Goal: Transaction & Acquisition: Download file/media

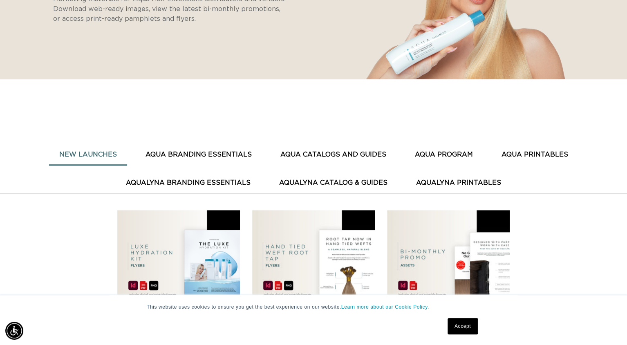
scroll to position [0, 1137]
click at [537, 150] on button "AQUA PRINTABLES" at bounding box center [534, 155] width 87 height 20
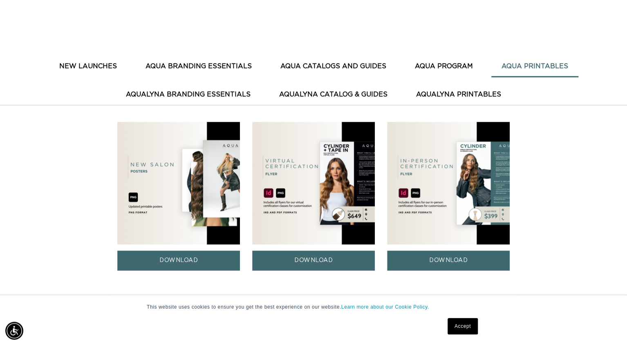
click at [188, 69] on button "AQUA BRANDING ESSENTIALS" at bounding box center [198, 66] width 127 height 20
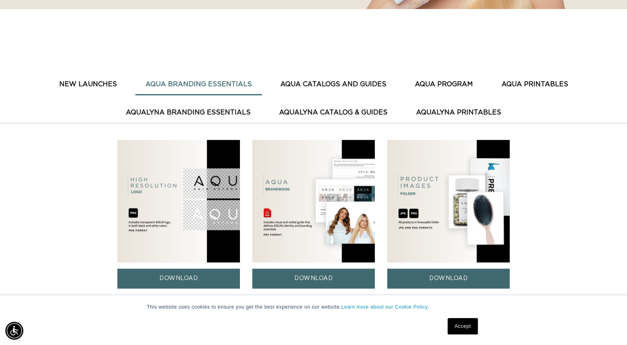
scroll to position [221, 0]
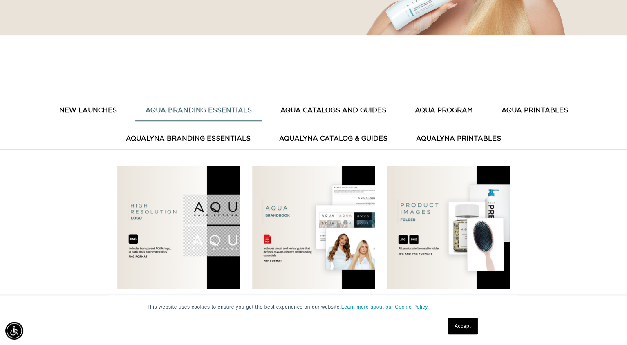
click at [351, 116] on button "AQUA CATALOGS AND GUIDES" at bounding box center [333, 110] width 126 height 20
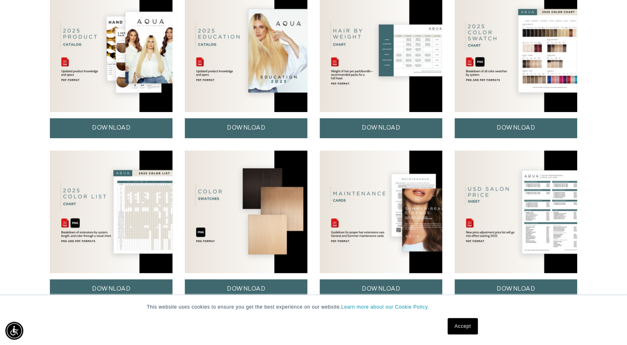
scroll to position [485, 0]
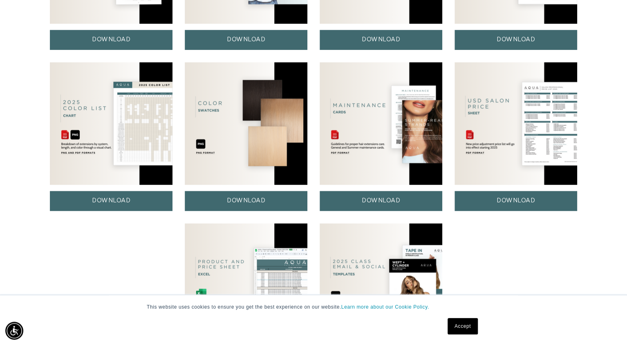
click at [354, 249] on img at bounding box center [380, 284] width 123 height 123
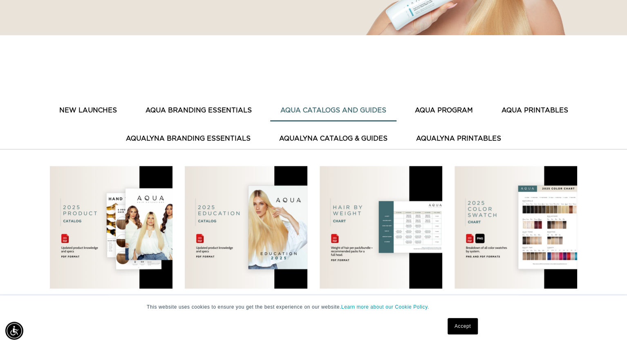
scroll to position [0, 0]
click at [444, 113] on button "AQUA PROGRAM" at bounding box center [443, 110] width 78 height 20
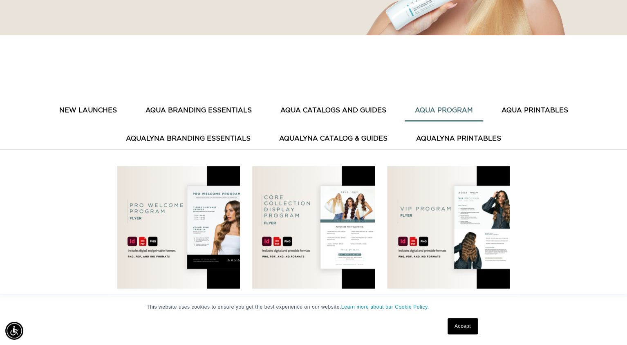
scroll to position [0, 568]
click at [520, 109] on button "AQUA PRINTABLES" at bounding box center [534, 110] width 87 height 20
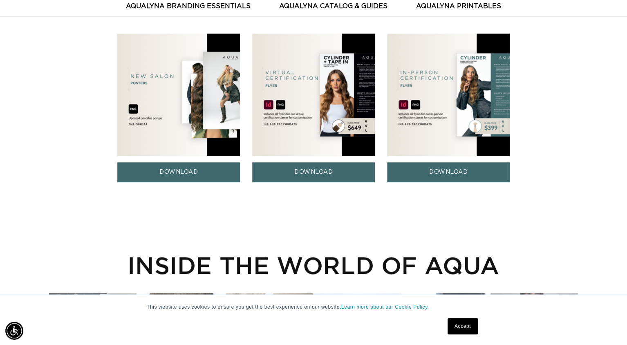
scroll to position [0, 1137]
click at [437, 126] on img at bounding box center [448, 94] width 123 height 123
click at [439, 164] on link "DOWNLOAD" at bounding box center [448, 172] width 123 height 20
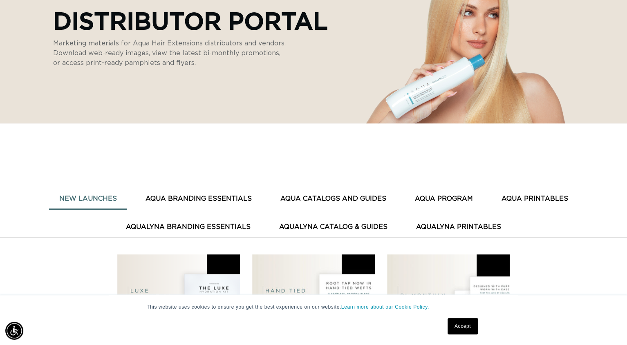
scroll to position [0, 568]
click at [455, 194] on button "AQUA PROGRAM" at bounding box center [443, 199] width 78 height 20
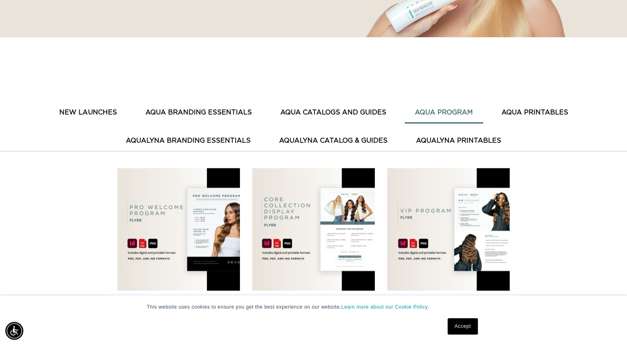
scroll to position [221, 0]
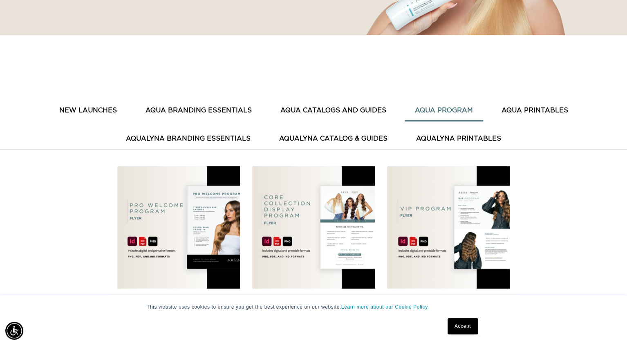
click at [308, 109] on button "AQUA CATALOGS AND GUIDES" at bounding box center [333, 110] width 126 height 20
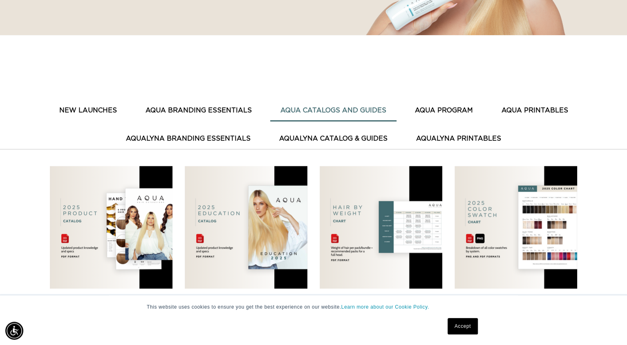
click at [160, 146] on button "AquaLyna Branding Essentials" at bounding box center [188, 139] width 145 height 20
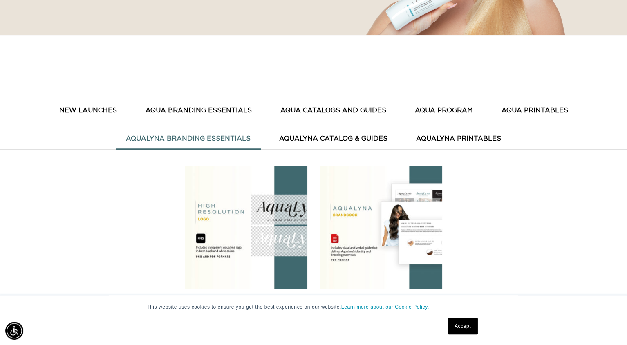
click at [543, 116] on button "AQUA PRINTABLES" at bounding box center [534, 110] width 87 height 20
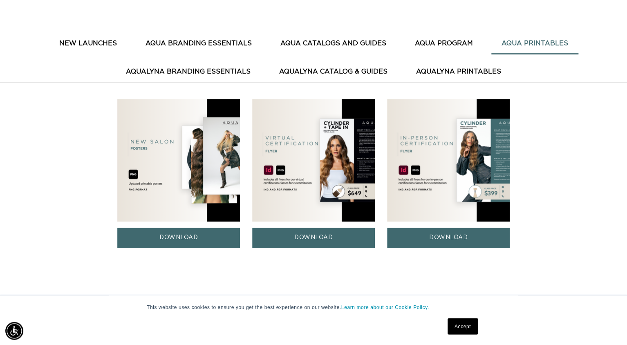
scroll to position [309, 0]
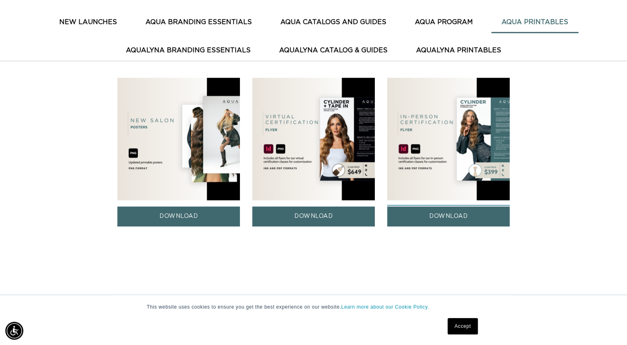
click at [448, 214] on link "DOWNLOAD" at bounding box center [448, 216] width 123 height 20
